Goal: Information Seeking & Learning: Learn about a topic

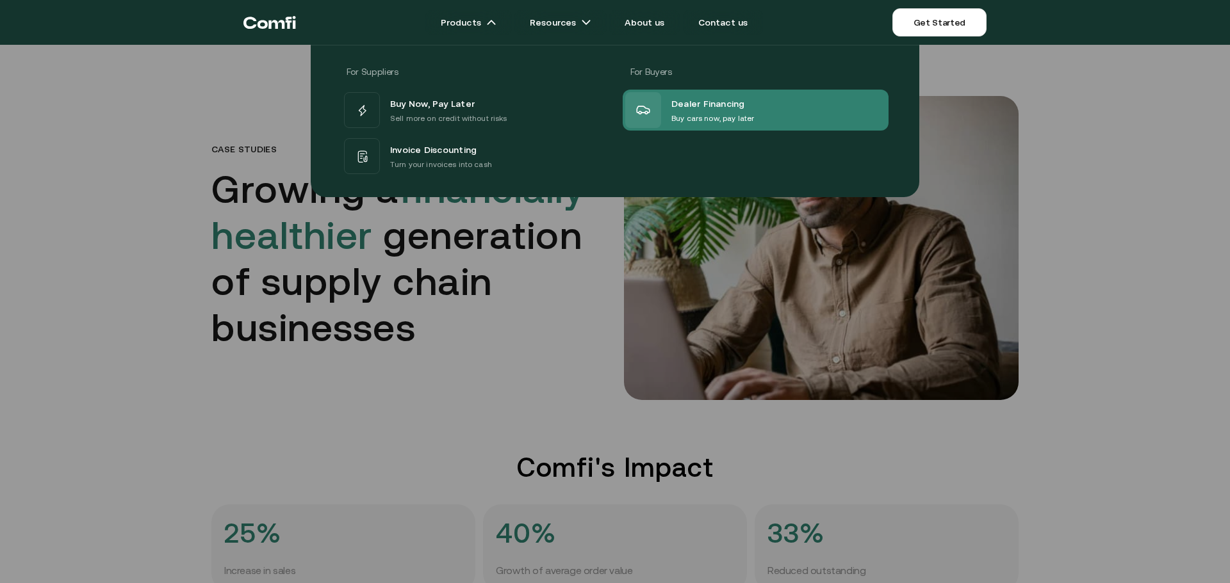
click at [706, 105] on span "Dealer Financing" at bounding box center [708, 103] width 74 height 17
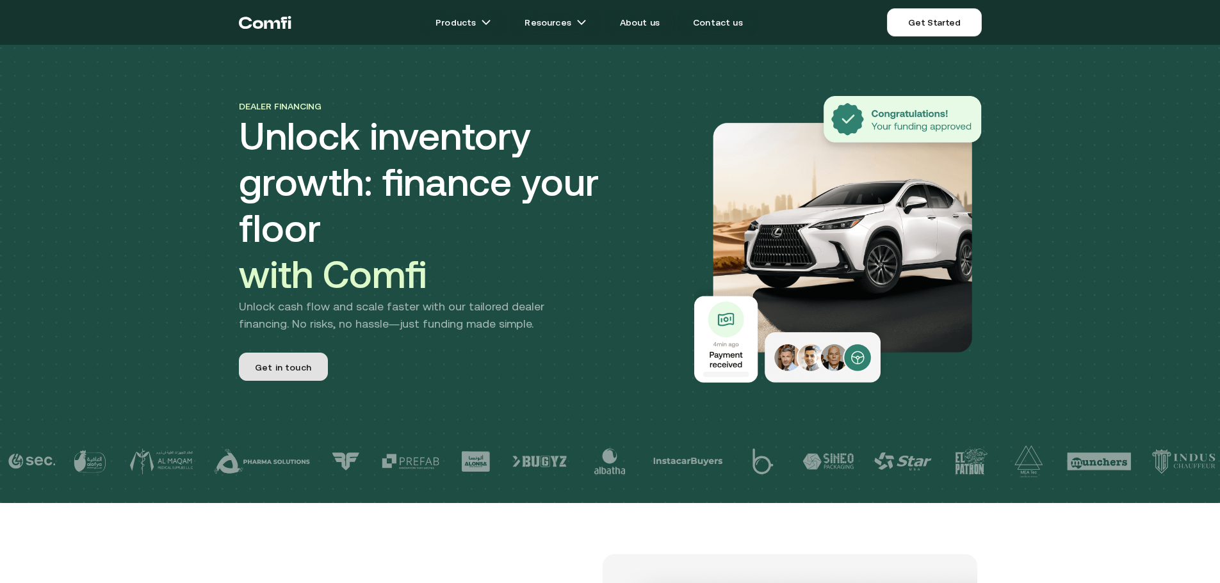
click at [269, 361] on span "Get in touch" at bounding box center [283, 369] width 56 height 17
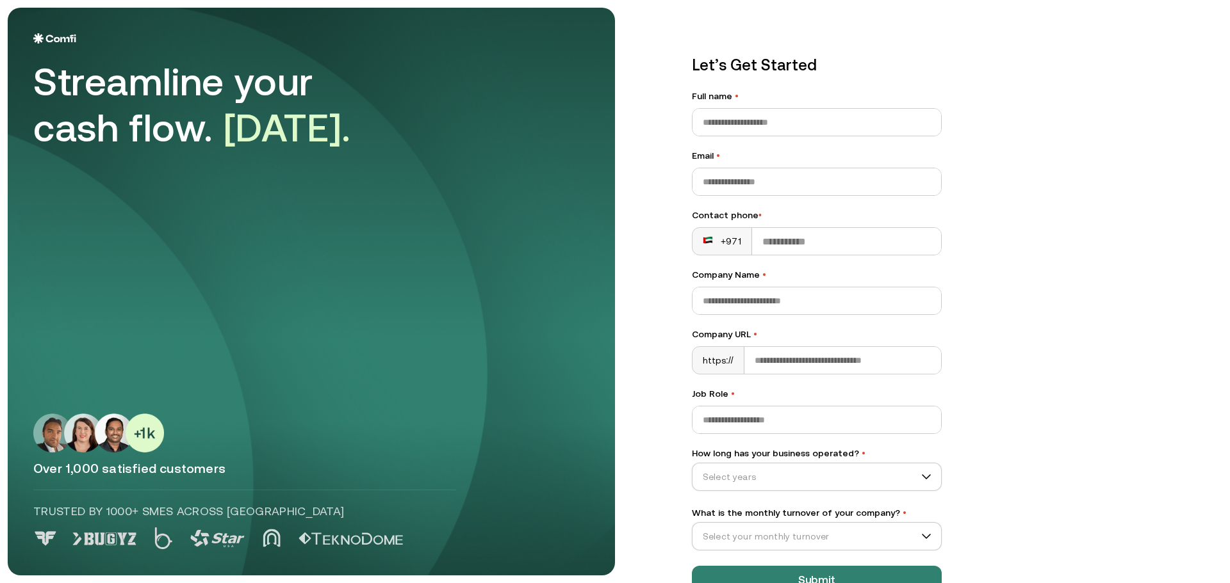
click at [60, 36] on img at bounding box center [54, 38] width 43 height 10
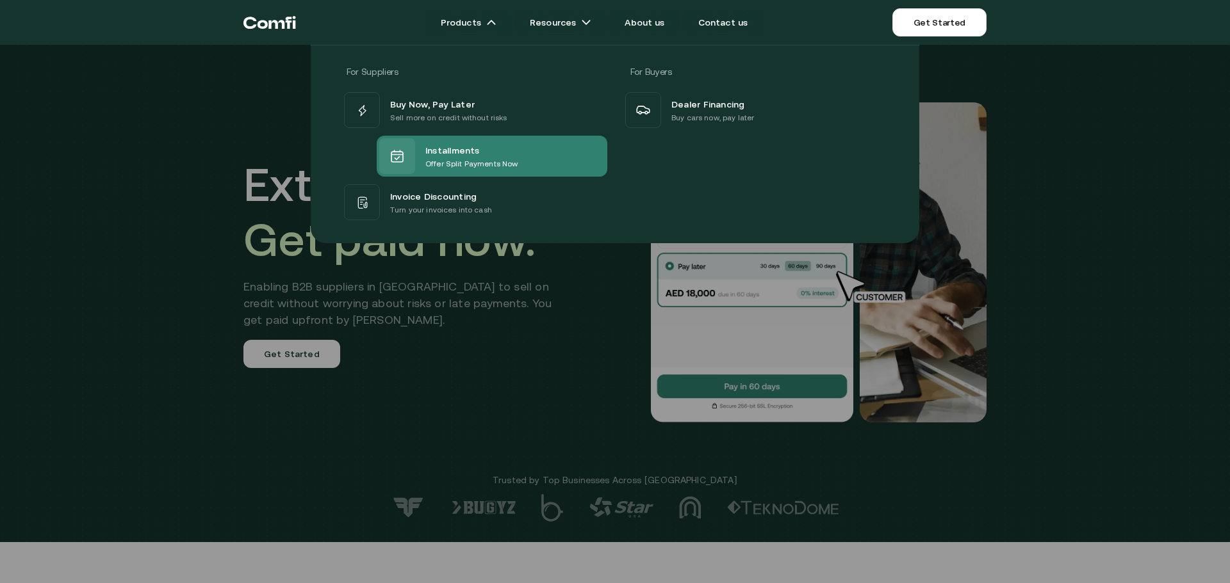
click at [462, 174] on div "Installments Offer Split Payments Now" at bounding box center [448, 156] width 138 height 36
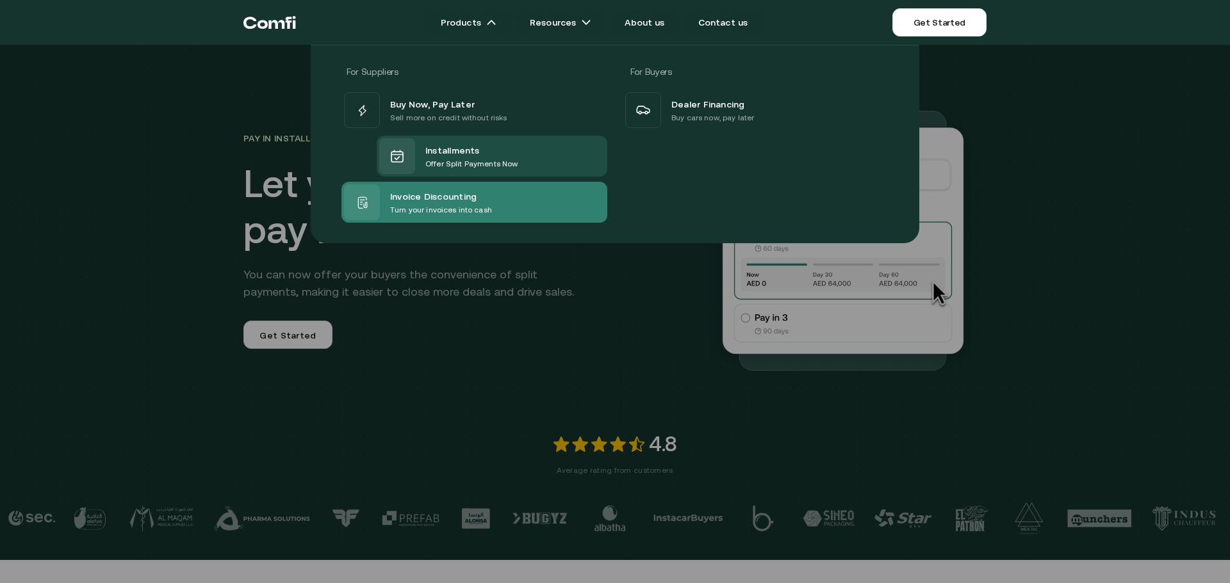
click at [402, 206] on p "Turn your invoices into cash" at bounding box center [441, 210] width 102 height 13
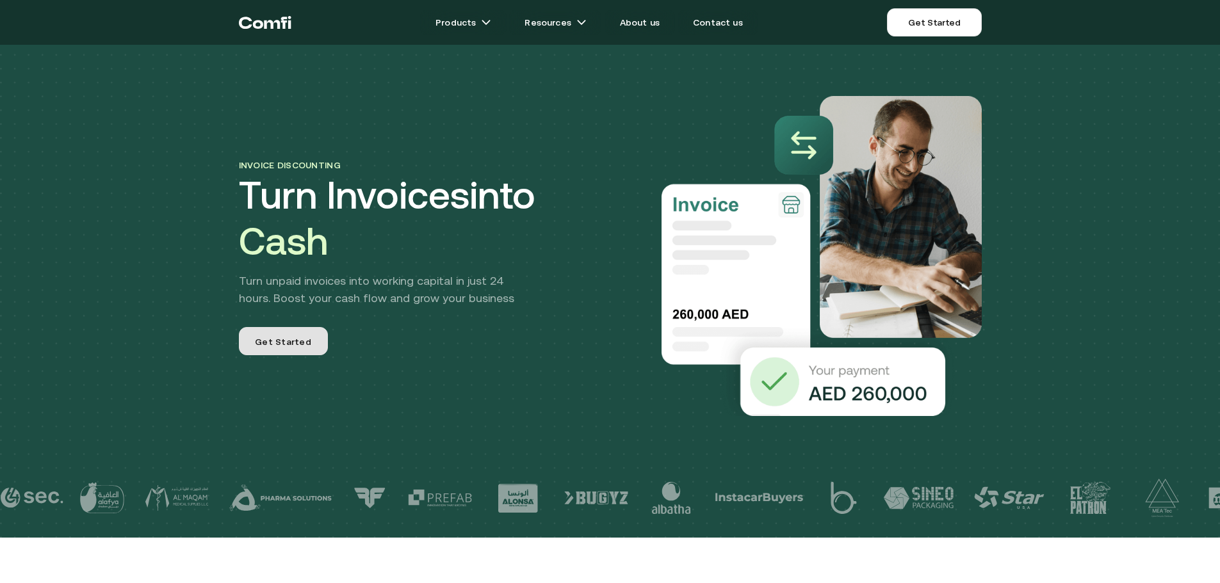
click at [313, 351] on link "Get Started" at bounding box center [283, 341] width 89 height 28
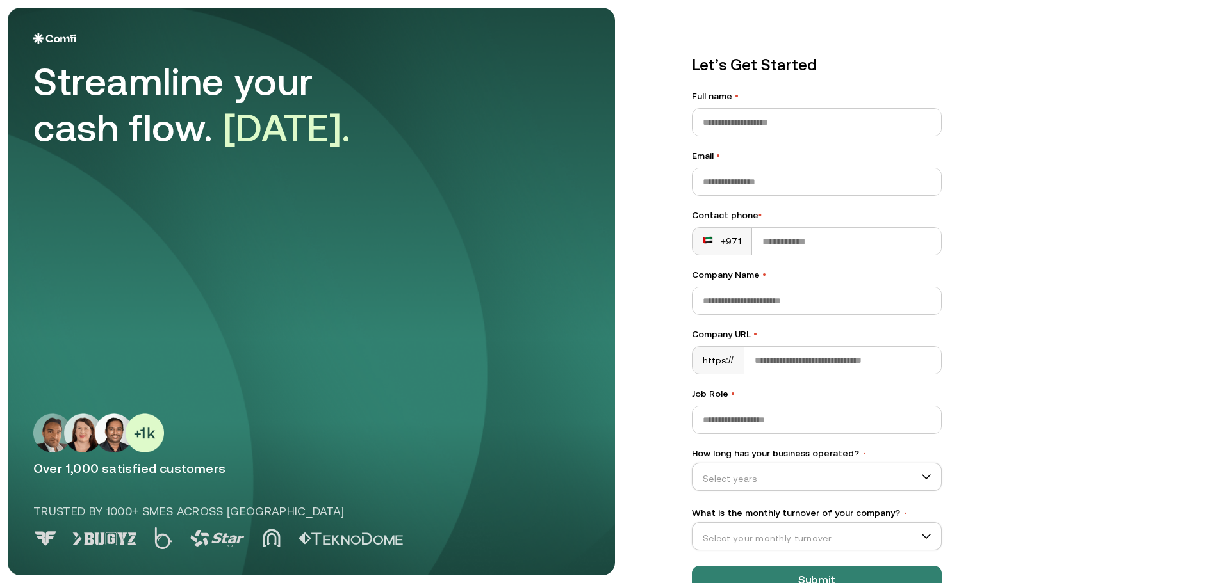
click at [68, 36] on img at bounding box center [54, 38] width 43 height 10
